Goal: Task Accomplishment & Management: Manage account settings

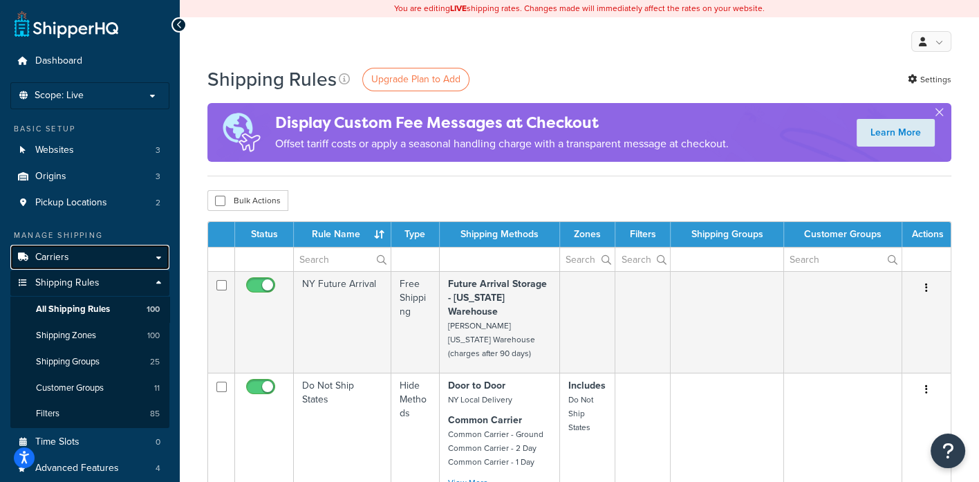
click at [63, 252] on span "Carriers" at bounding box center [52, 258] width 34 height 12
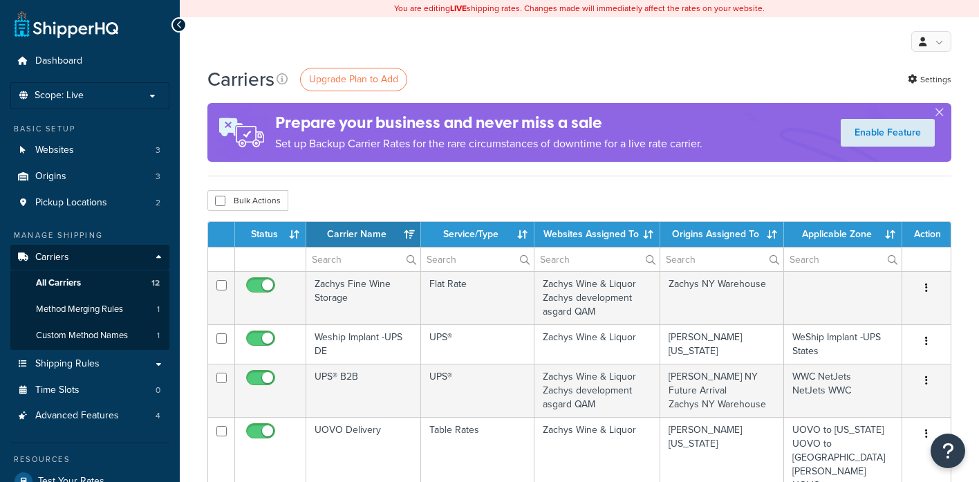
select select "15"
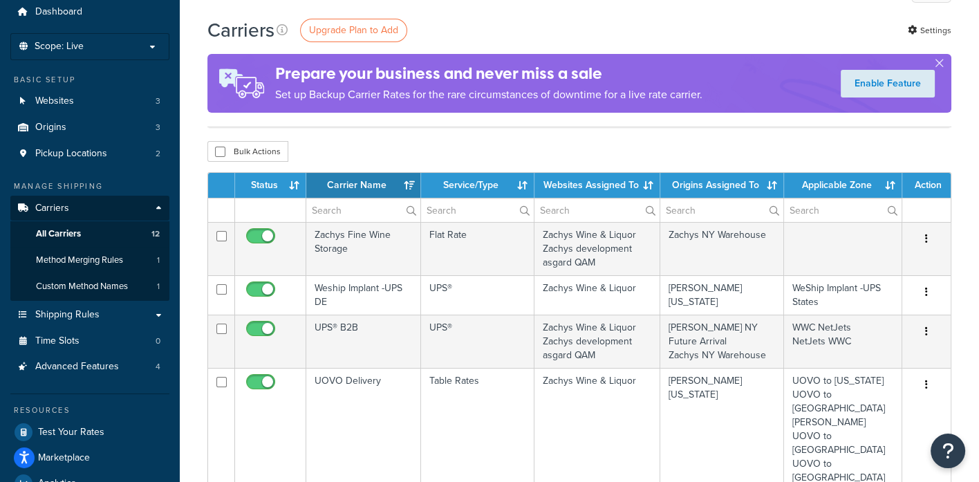
scroll to position [86, 0]
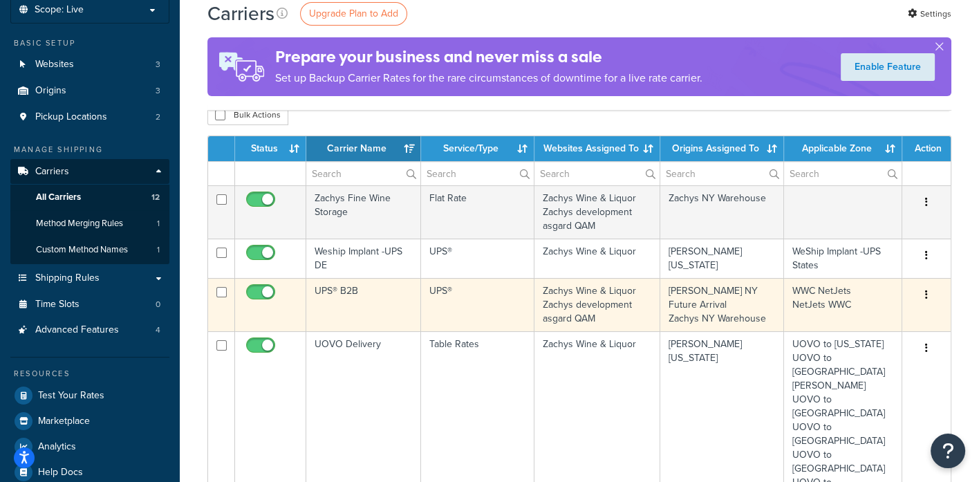
click at [927, 292] on icon "button" at bounding box center [926, 295] width 3 height 10
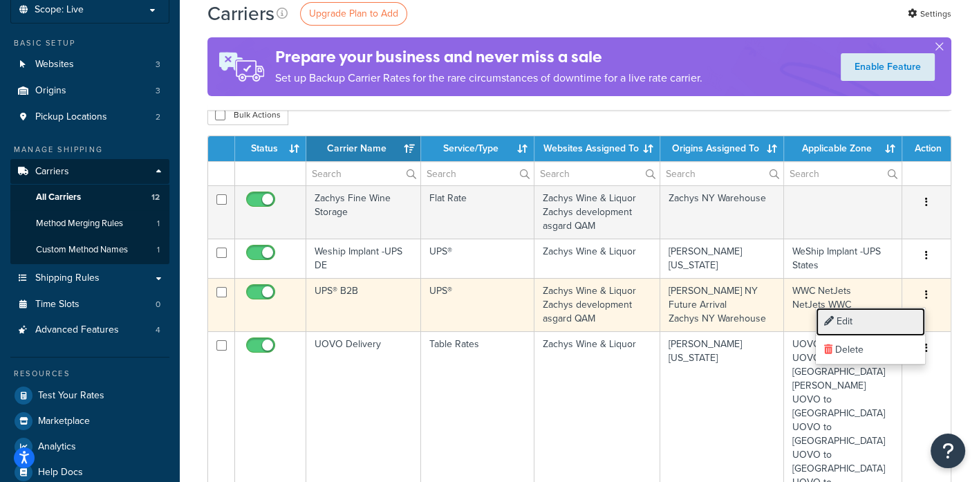
click at [851, 317] on link "Edit" at bounding box center [870, 322] width 109 height 28
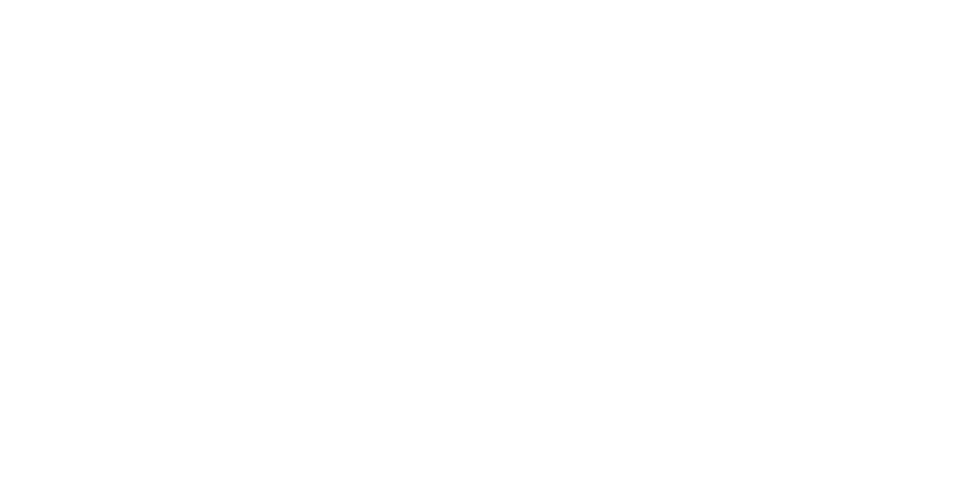
select select "ups"
select select "3"
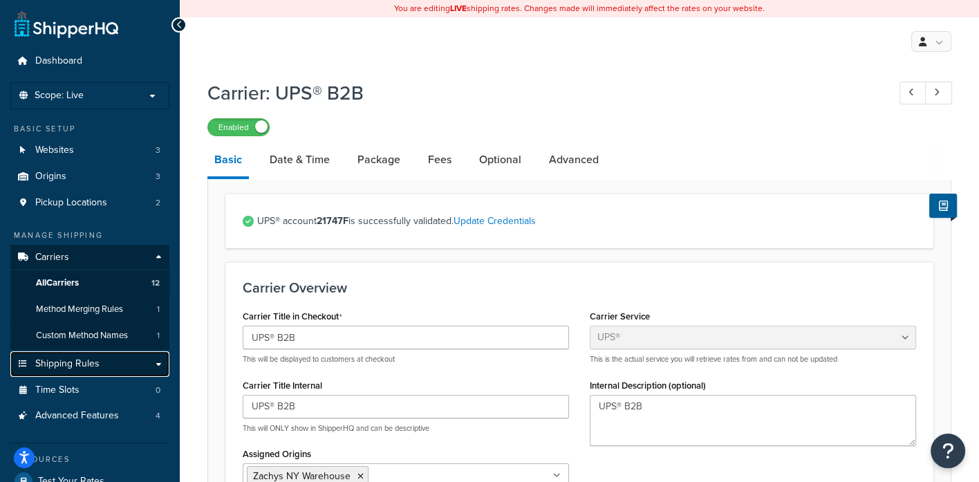
click at [76, 362] on span "Shipping Rules" at bounding box center [67, 364] width 64 height 12
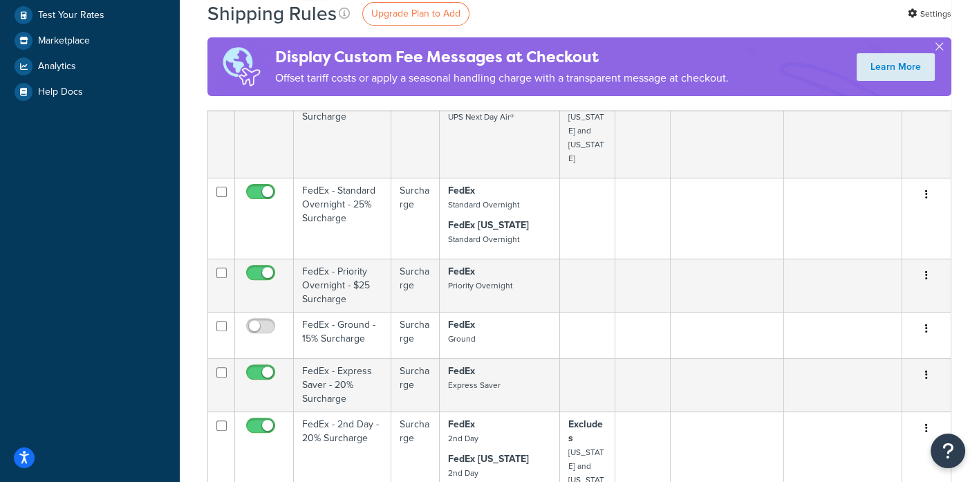
scroll to position [691, 0]
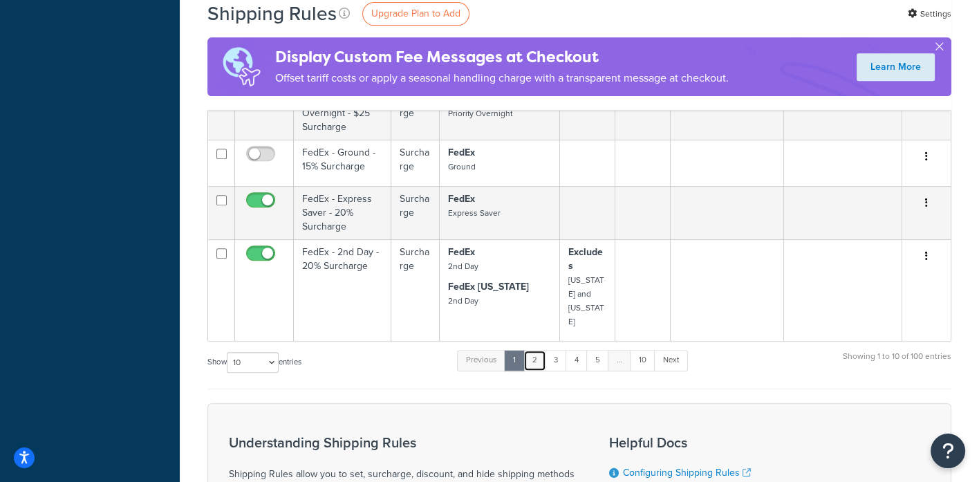
click at [539, 350] on link "2" at bounding box center [534, 360] width 23 height 21
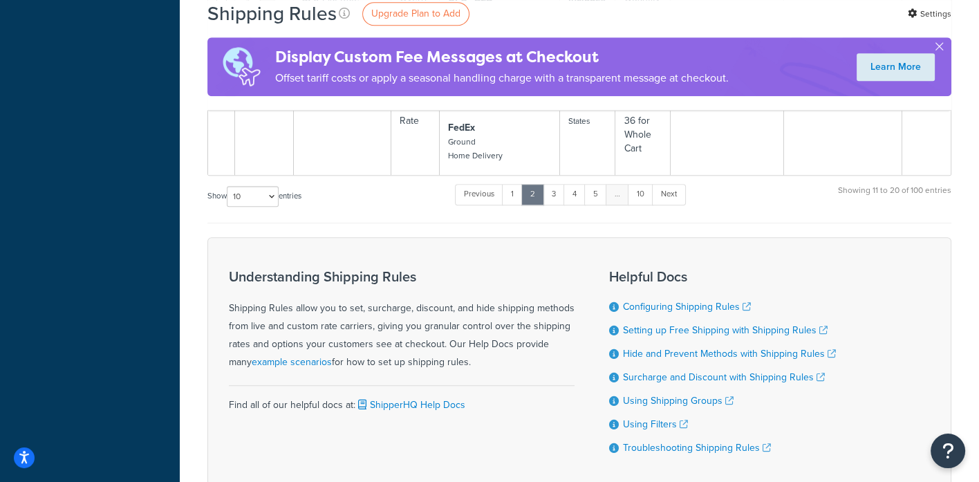
scroll to position [1099, 0]
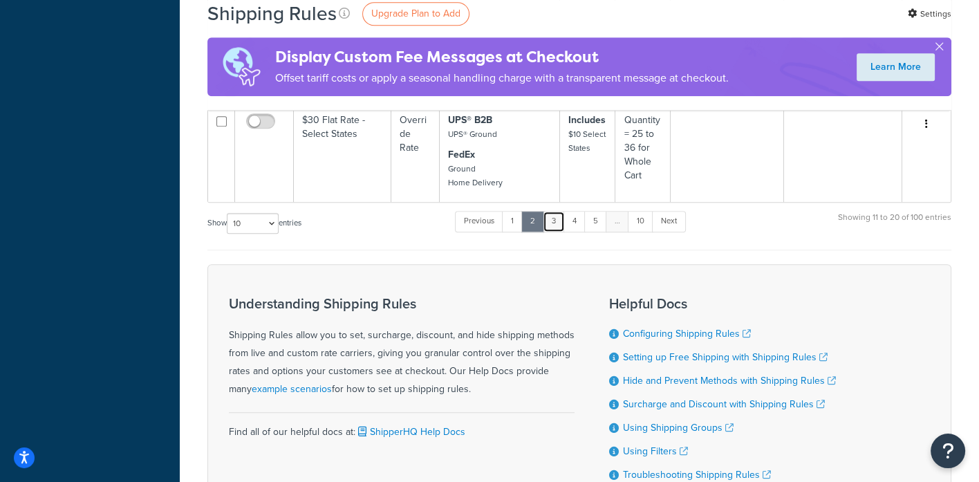
click at [553, 211] on link "3" at bounding box center [554, 221] width 22 height 21
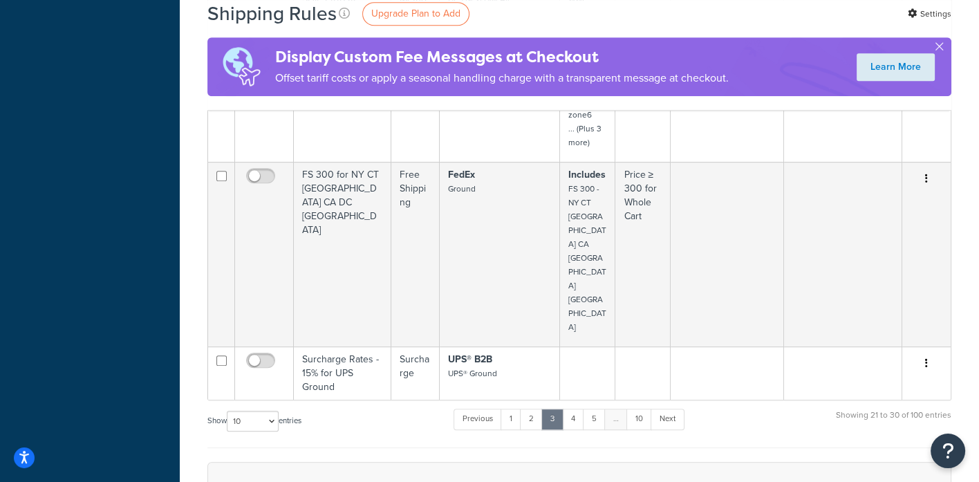
scroll to position [864, 0]
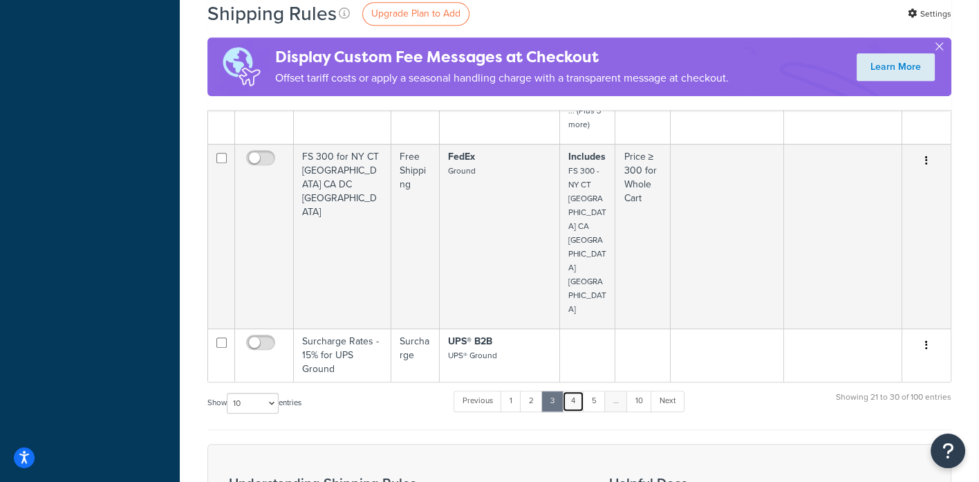
click at [576, 391] on link "4" at bounding box center [573, 401] width 22 height 21
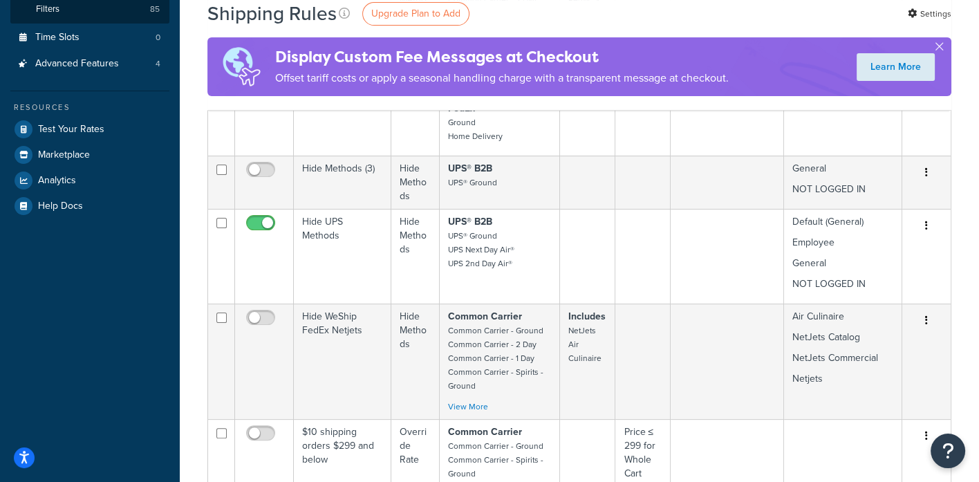
scroll to position [432, 0]
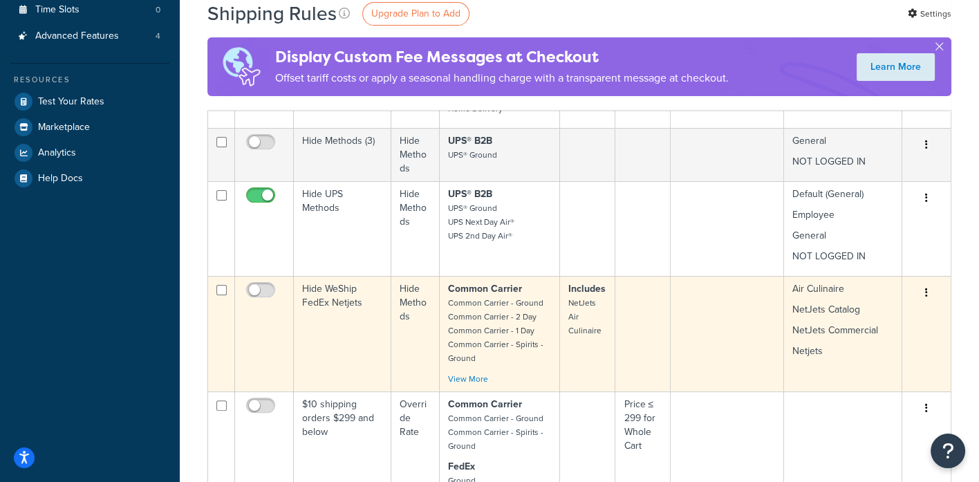
click at [926, 294] on icon "button" at bounding box center [926, 293] width 3 height 10
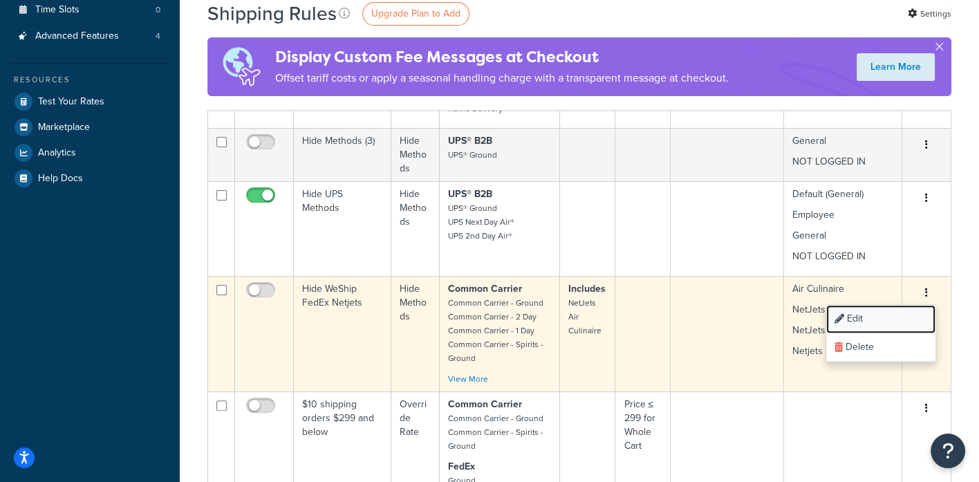
click at [850, 317] on link "Edit" at bounding box center [880, 319] width 109 height 28
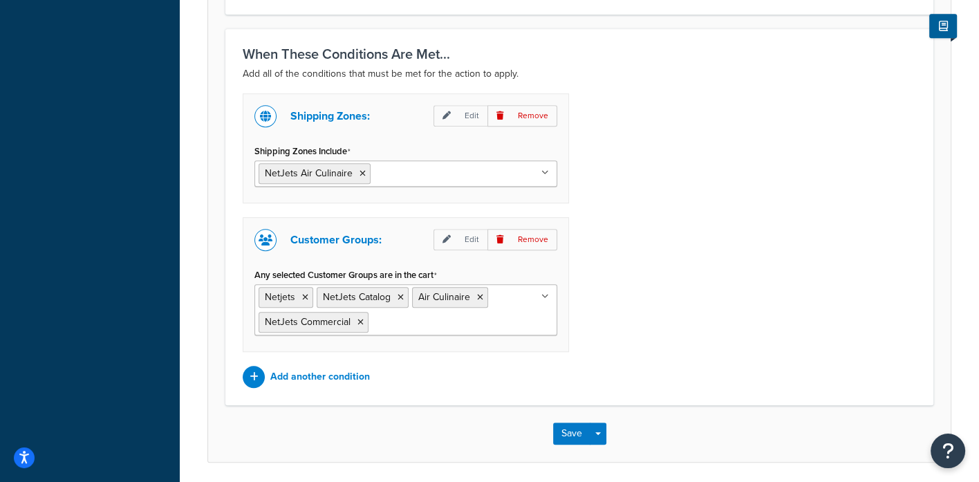
scroll to position [1037, 0]
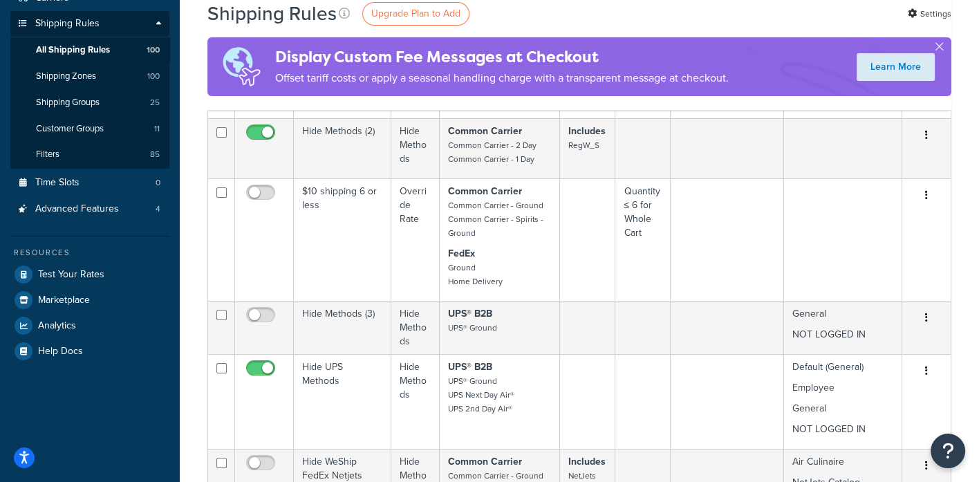
scroll to position [86, 0]
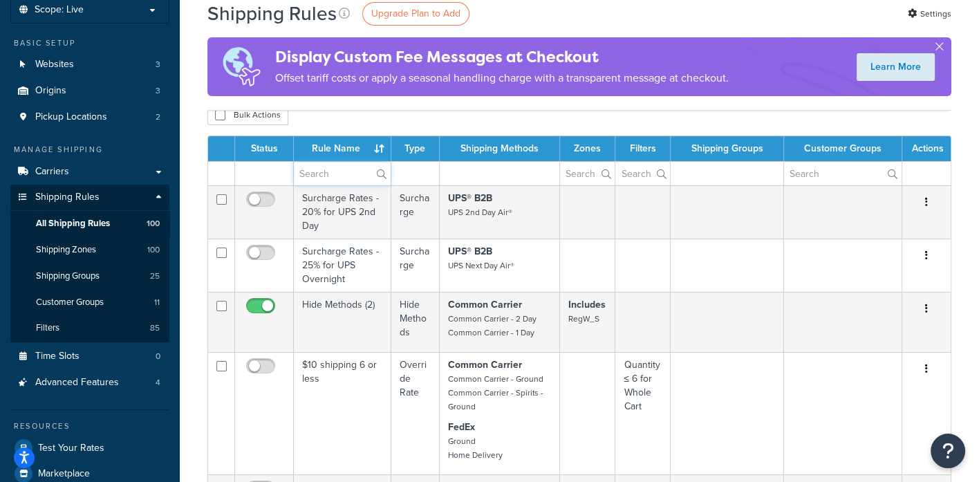
click at [317, 171] on input "text" at bounding box center [342, 174] width 97 height 24
type input "Colo"
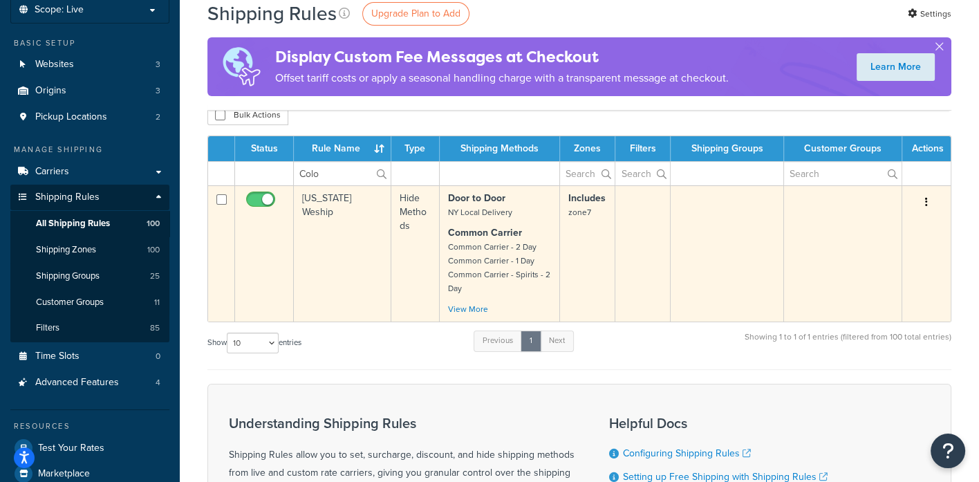
click at [926, 202] on icon "button" at bounding box center [926, 202] width 3 height 10
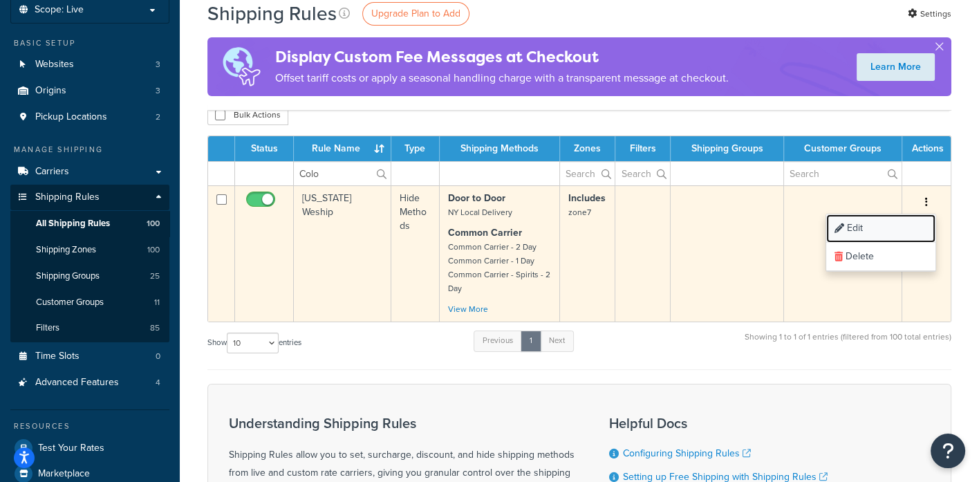
click at [861, 229] on link "Edit" at bounding box center [880, 228] width 109 height 28
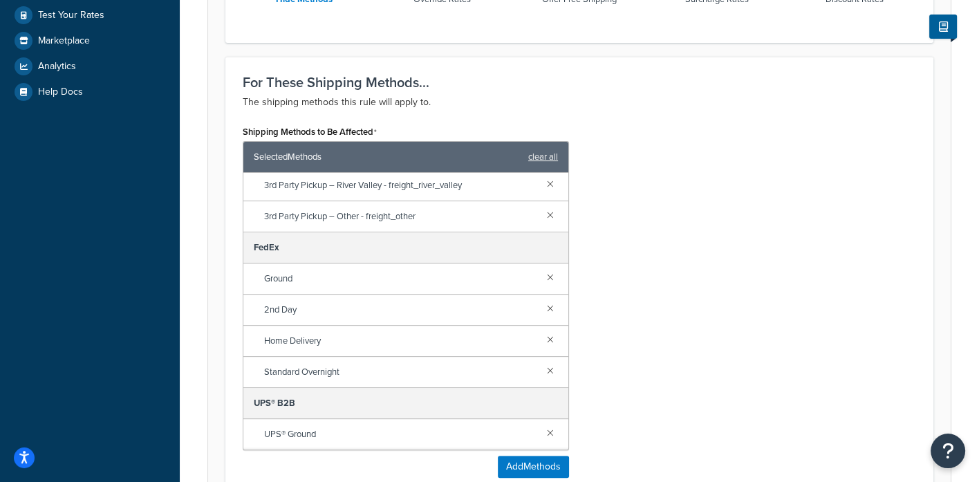
scroll to position [604, 0]
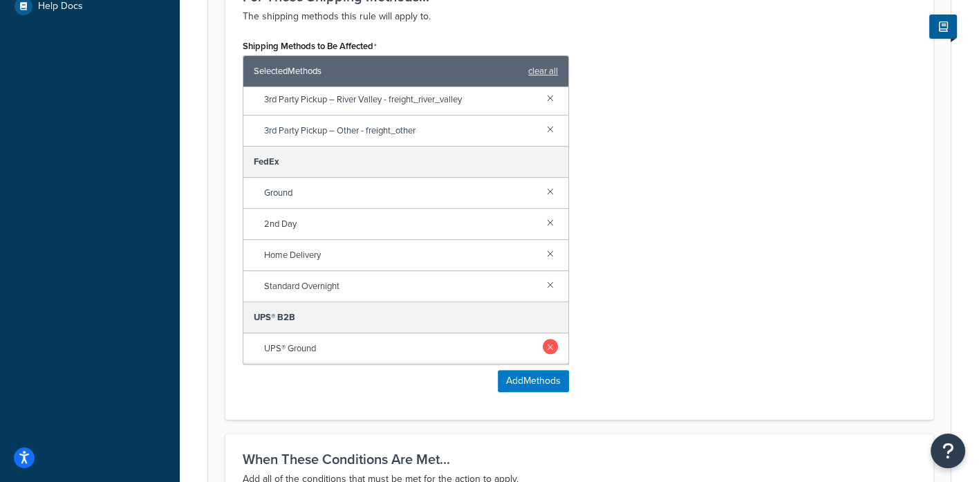
click at [543, 339] on link at bounding box center [550, 346] width 15 height 15
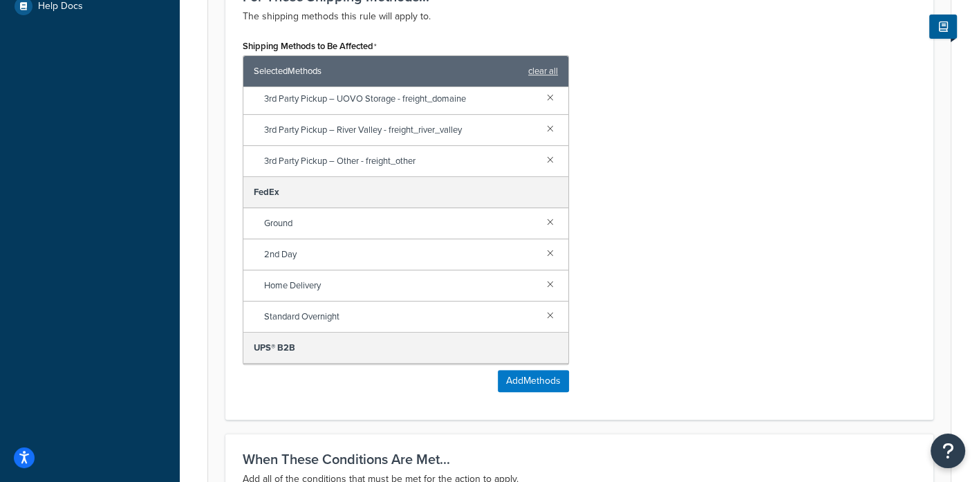
click at [543, 369] on link at bounding box center [550, 376] width 15 height 15
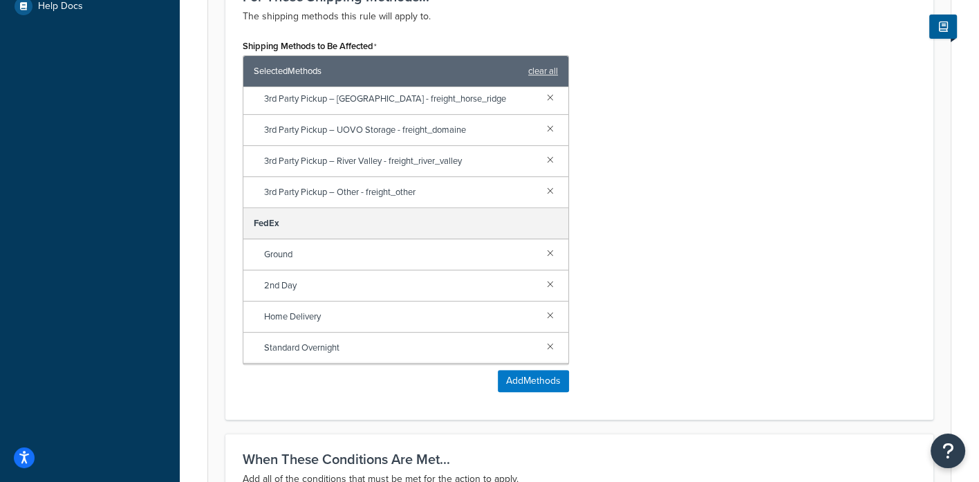
click at [543, 400] on link at bounding box center [550, 407] width 15 height 15
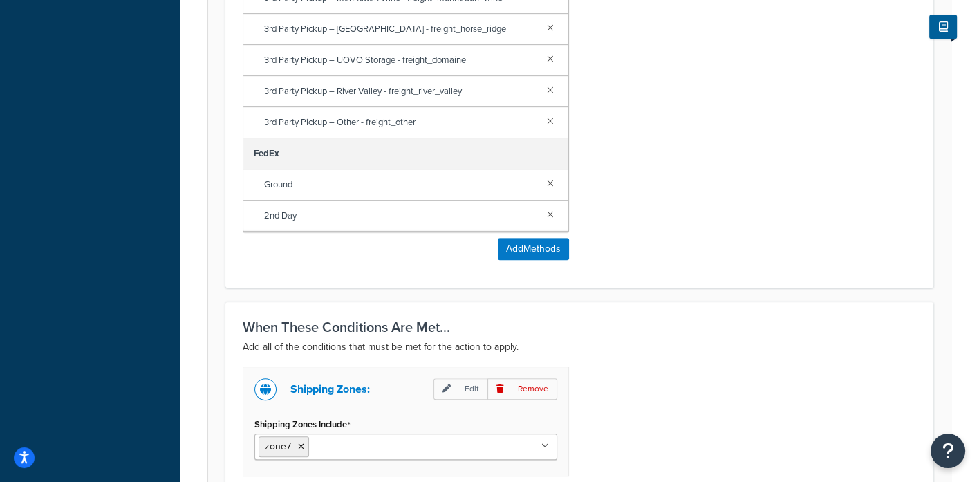
scroll to position [909, 0]
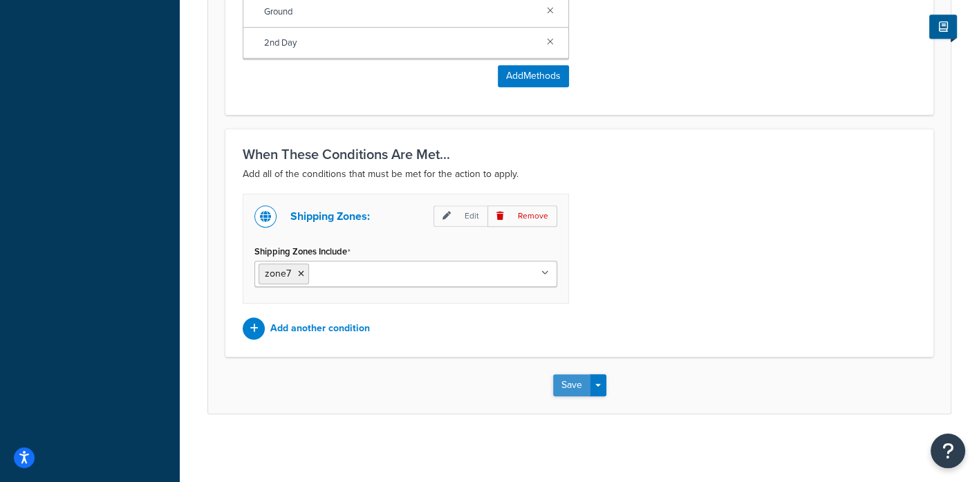
click at [568, 382] on button "Save" at bounding box center [571, 385] width 37 height 22
